Goal: Obtain resource: Download file/media

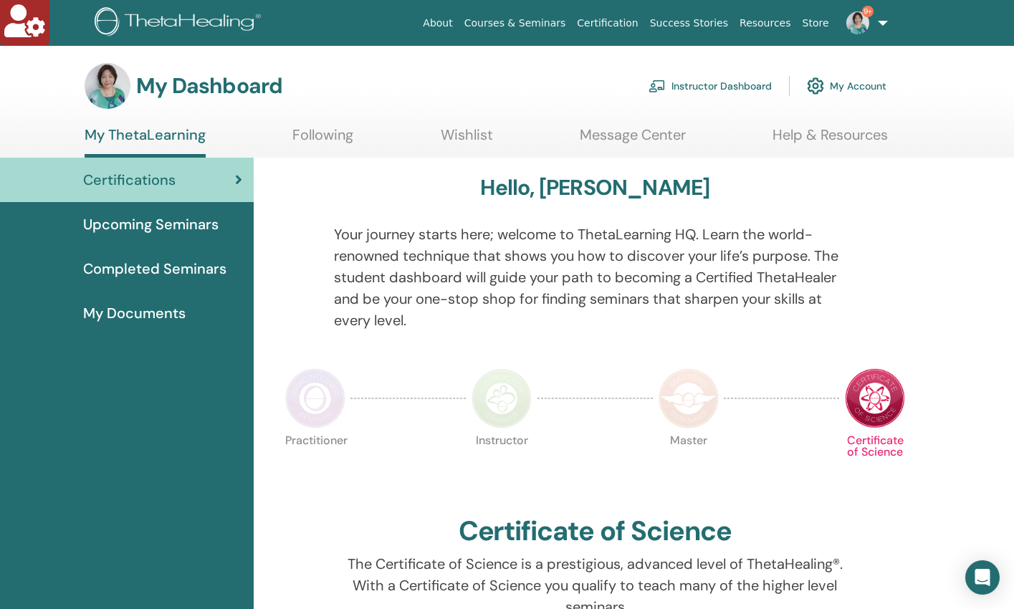
click at [701, 83] on link "Instructor Dashboard" at bounding box center [710, 86] width 123 height 32
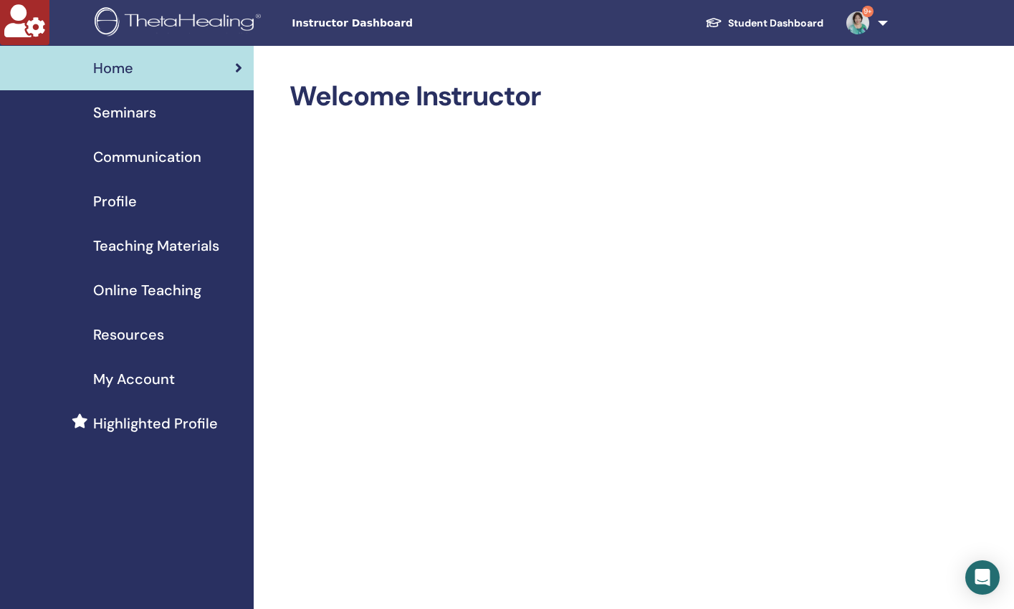
click at [161, 244] on span "Teaching Materials" at bounding box center [156, 246] width 126 height 22
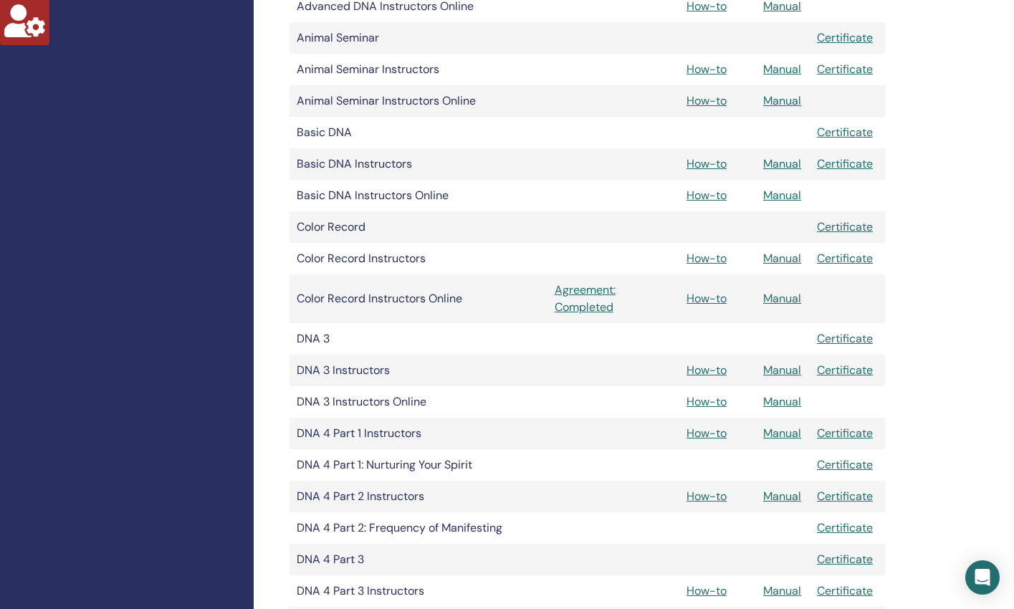
scroll to position [542, 0]
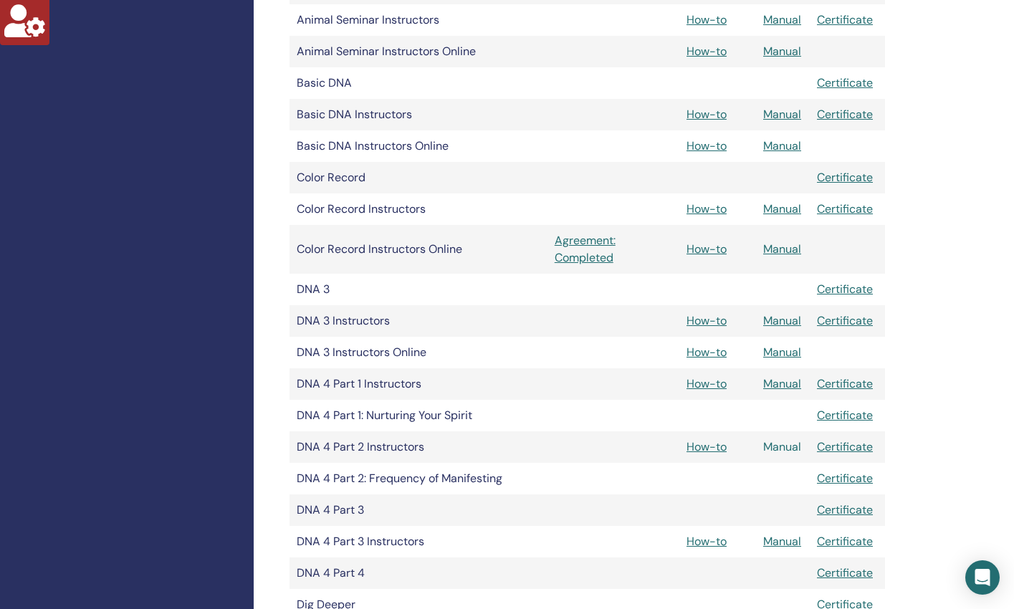
click at [783, 444] on link "Manual" at bounding box center [782, 446] width 38 height 15
